Goal: Book appointment/travel/reservation

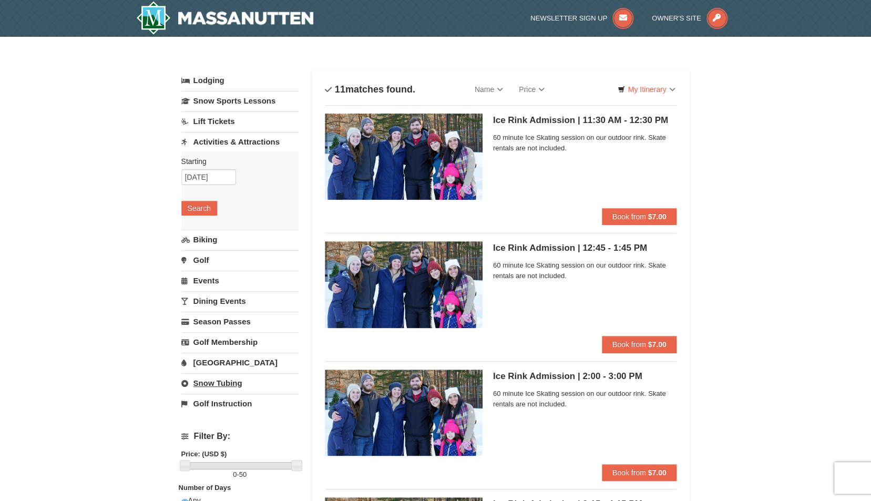
click at [220, 384] on link "Snow Tubing" at bounding box center [239, 382] width 117 height 19
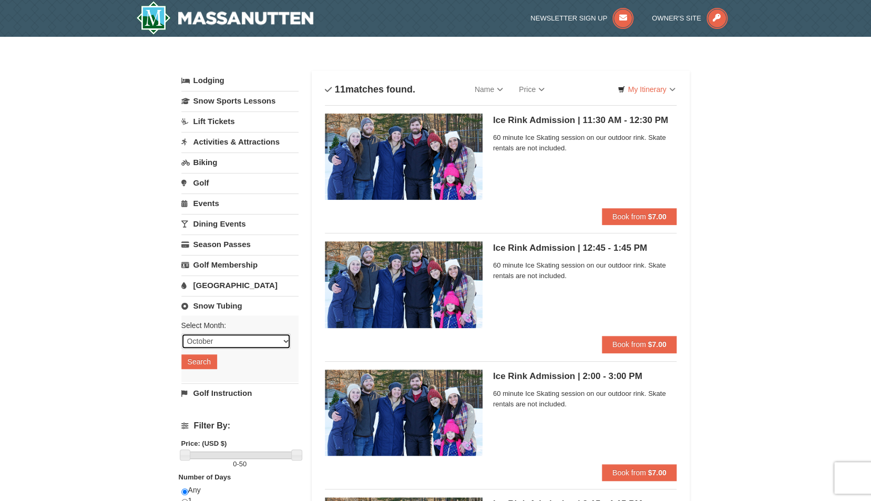
select select "1"
click at [203, 366] on button "Search" at bounding box center [199, 361] width 36 height 15
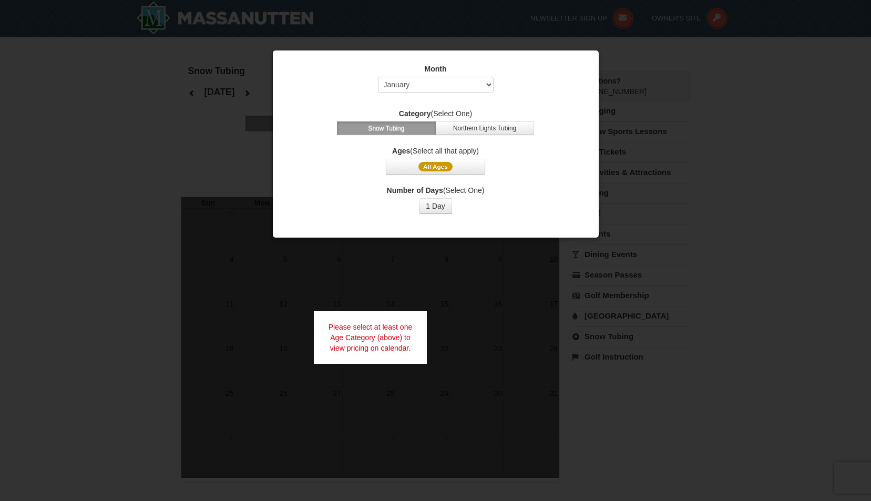
select select "1"
click at [455, 165] on button "All Ages" at bounding box center [435, 167] width 99 height 16
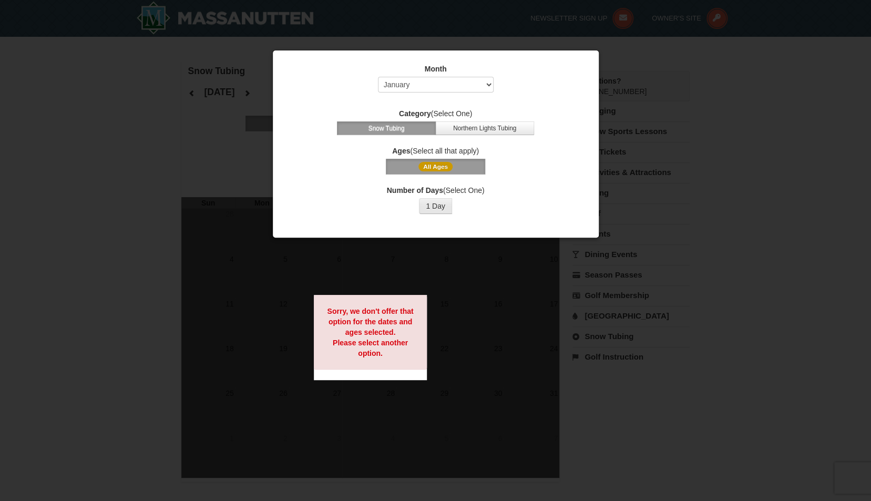
click at [438, 208] on button "1 Day" at bounding box center [435, 206] width 33 height 16
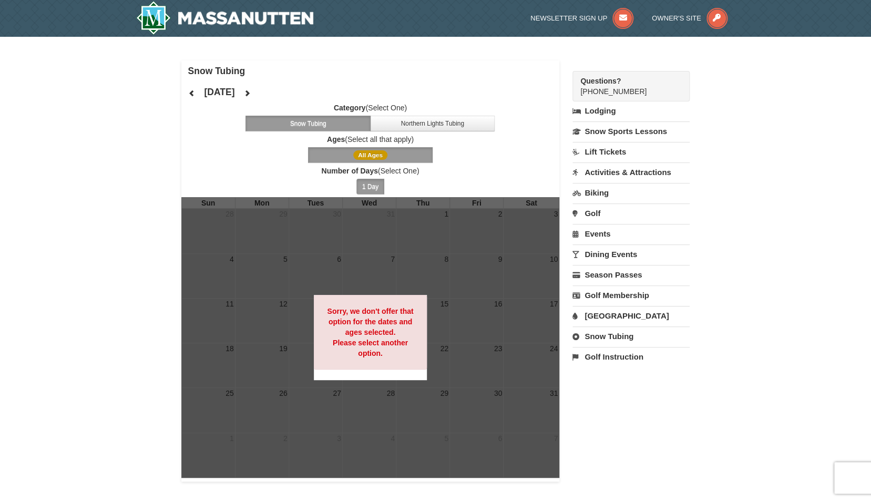
click at [197, 93] on button at bounding box center [191, 93] width 21 height 16
click at [258, 91] on button at bounding box center [247, 93] width 21 height 16
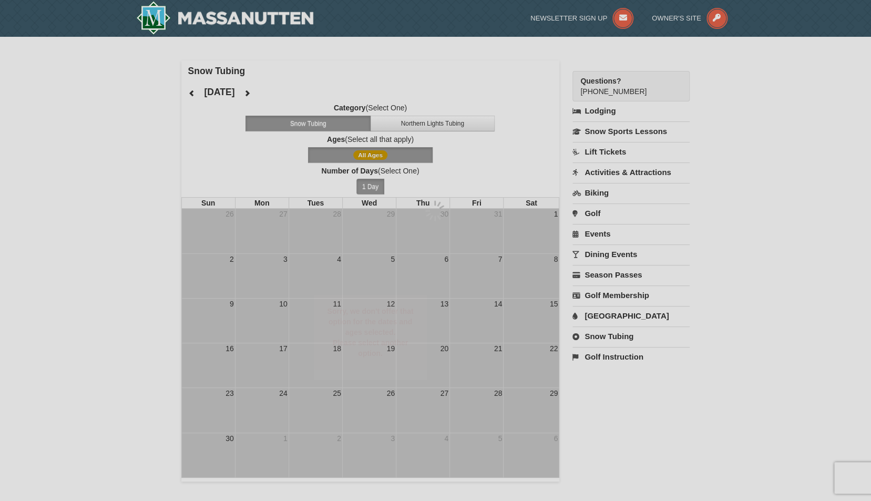
click at [279, 91] on div at bounding box center [435, 250] width 871 height 501
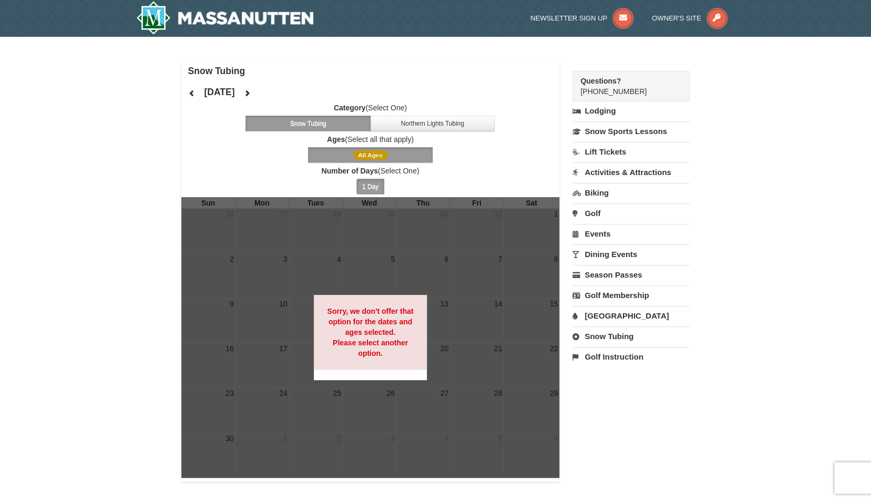
click at [258, 91] on button at bounding box center [247, 93] width 21 height 16
click at [251, 91] on icon at bounding box center [246, 92] width 7 height 7
click at [235, 22] on img at bounding box center [225, 18] width 178 height 34
